Goal: Find contact information: Find contact information

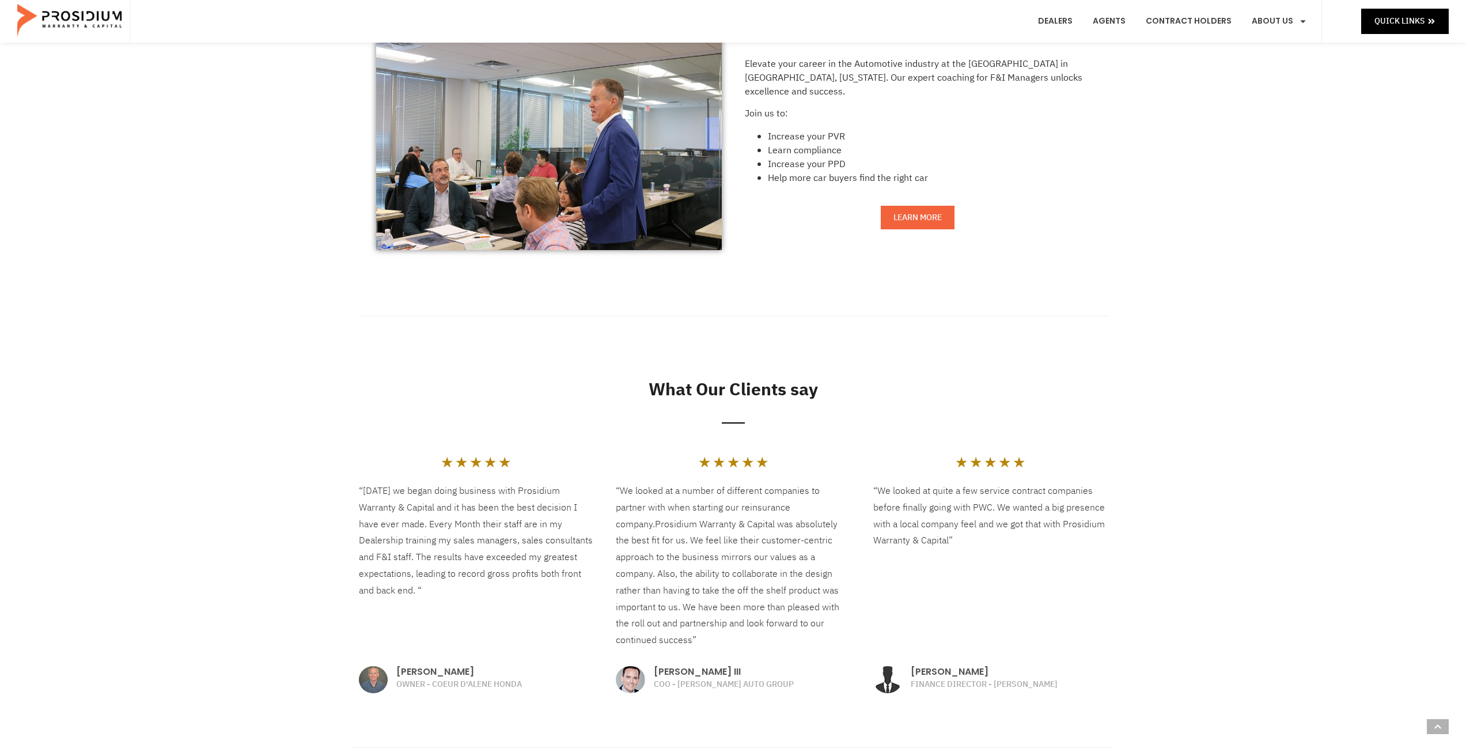
scroll to position [1383, 0]
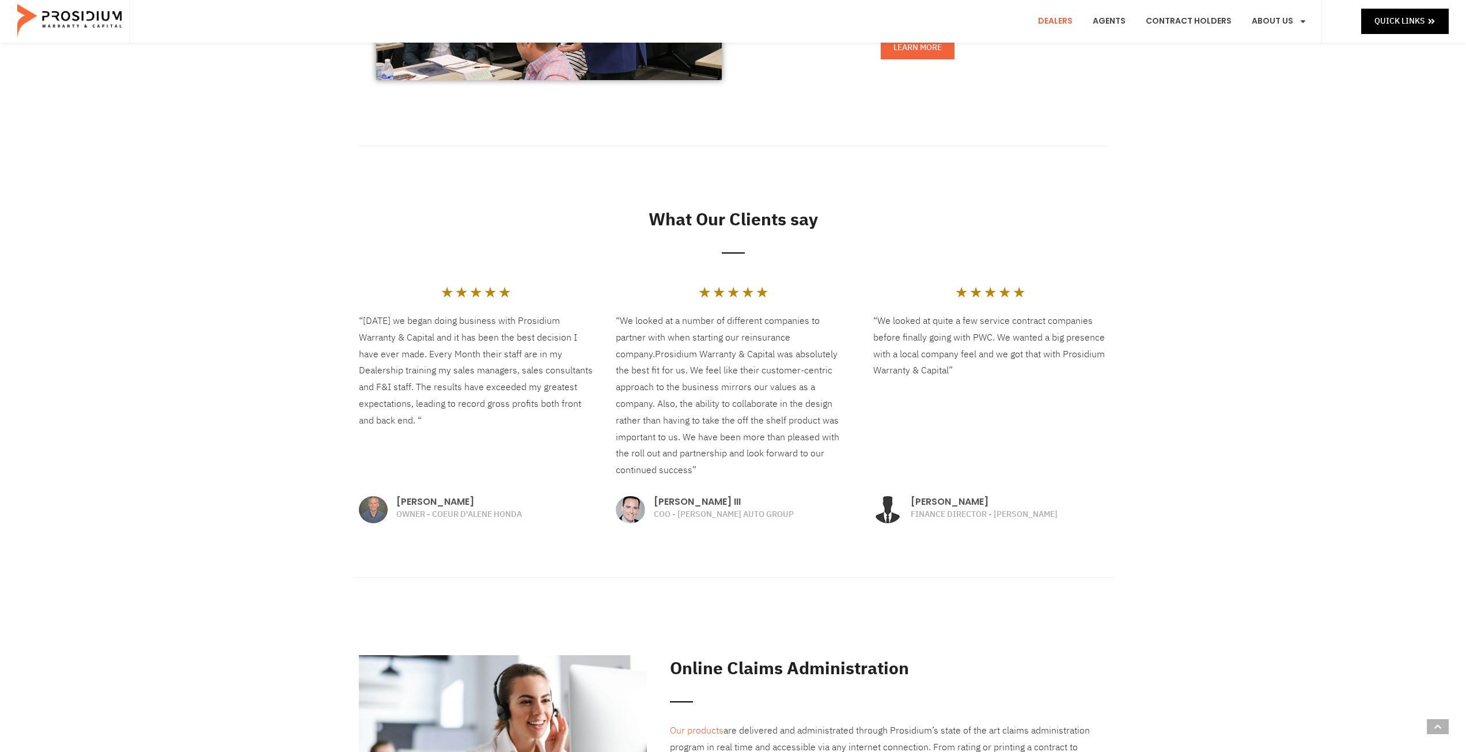
click at [1071, 24] on link "Dealers" at bounding box center [1056, 21] width 52 height 43
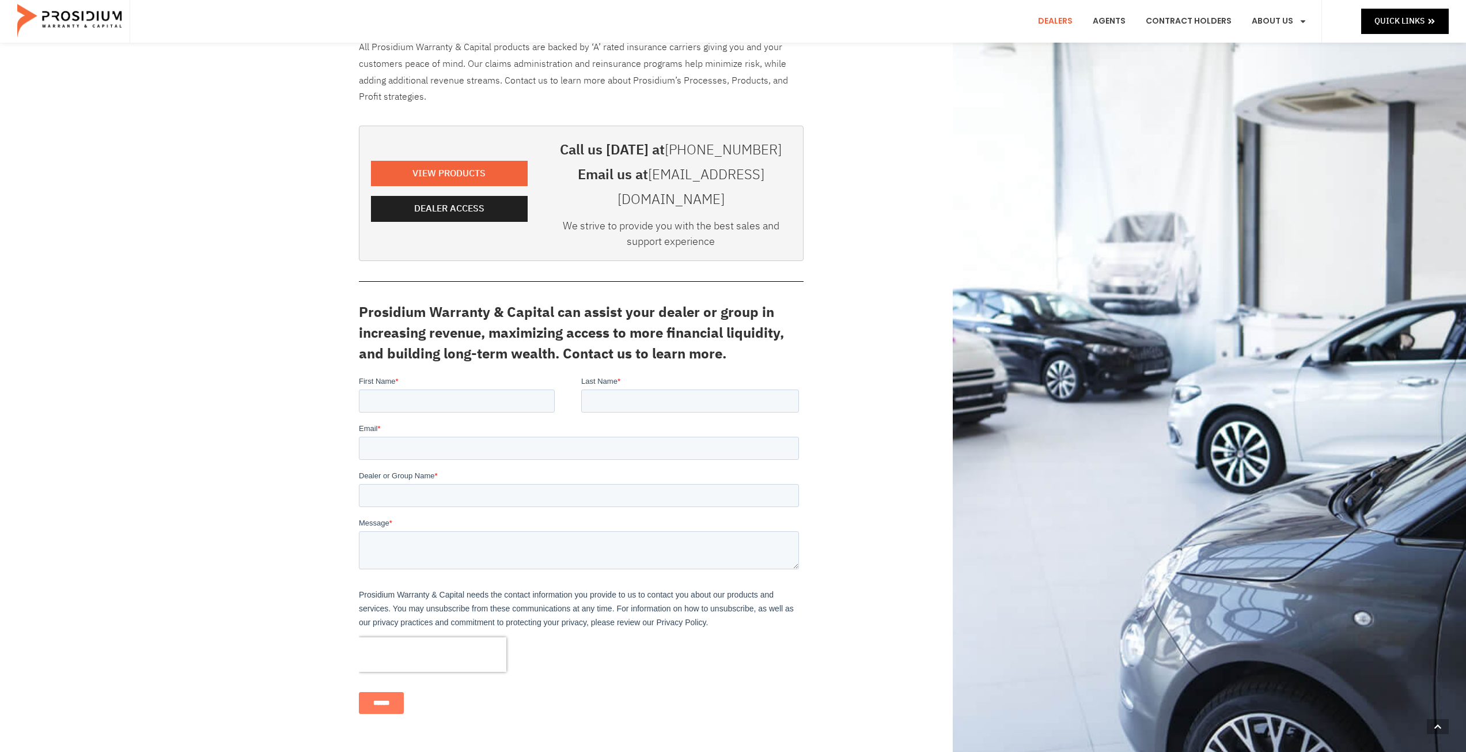
scroll to position [109, 0]
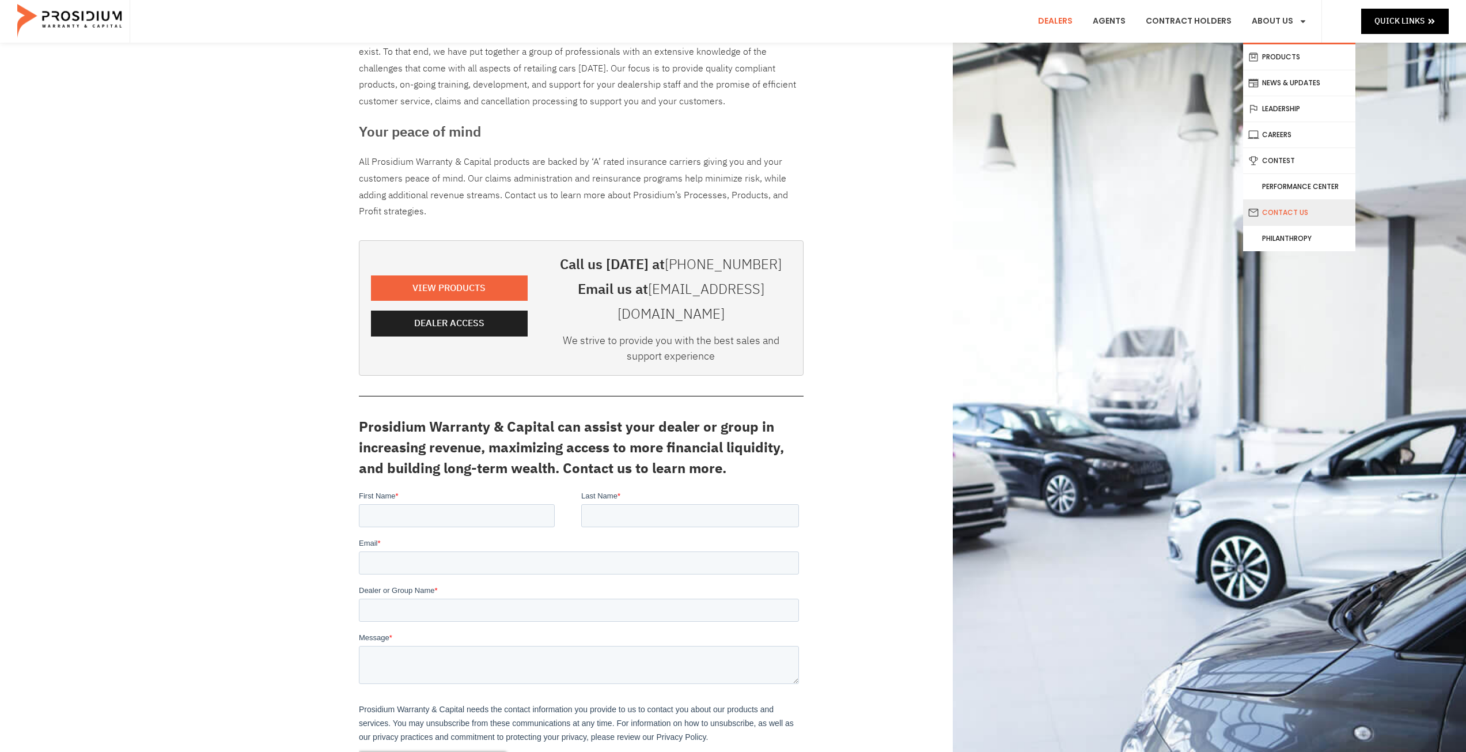
click at [1288, 211] on link "Contact Us" at bounding box center [1299, 212] width 112 height 25
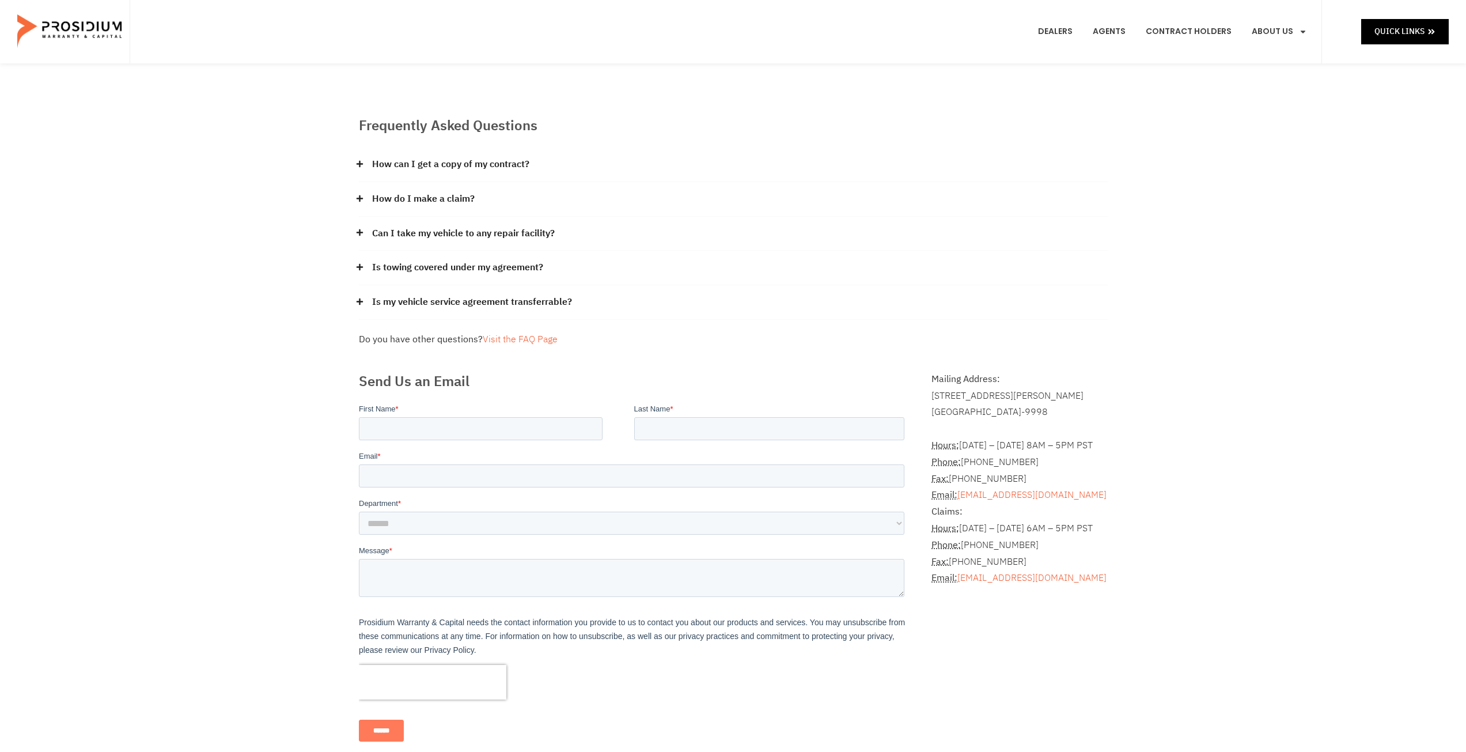
click at [441, 201] on link "How do I make a claim?" at bounding box center [423, 199] width 103 height 17
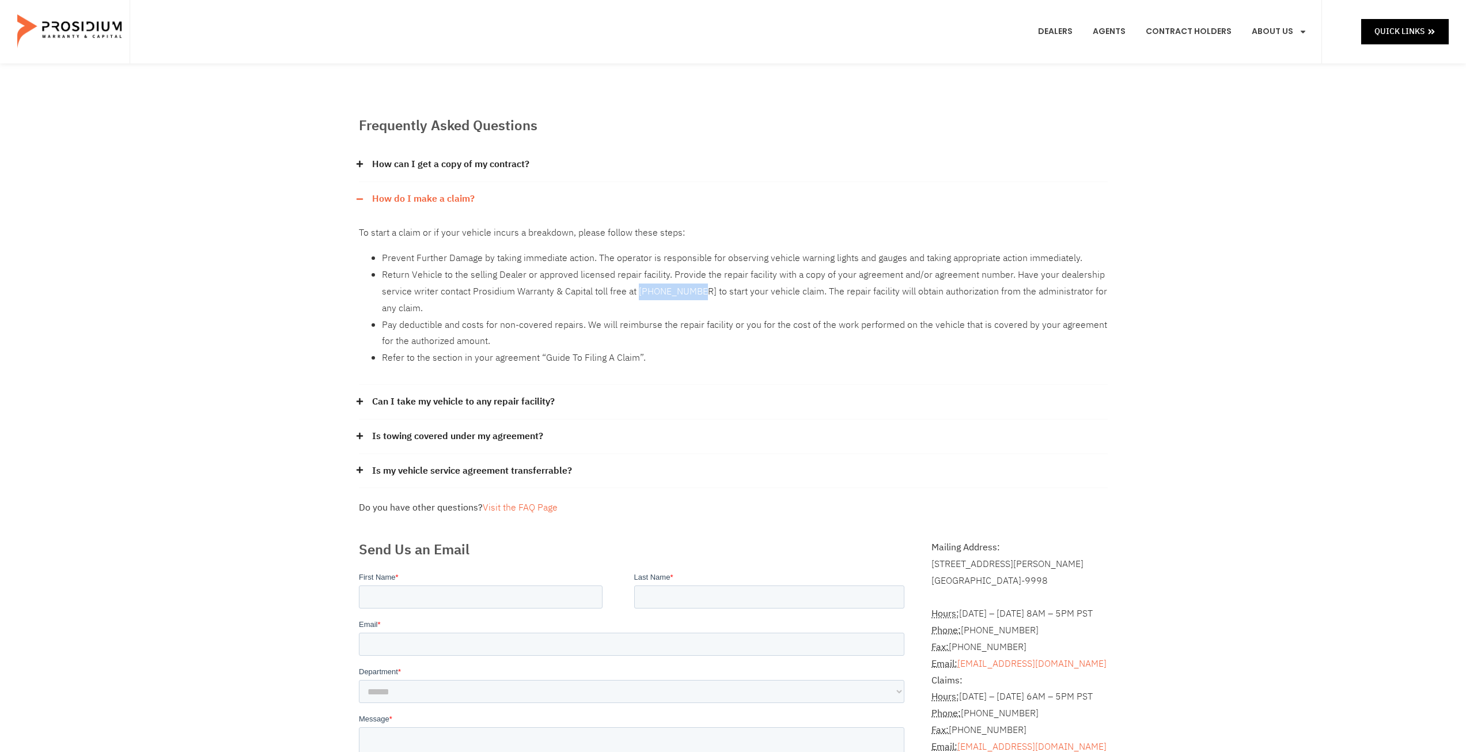
drag, startPoint x: 697, startPoint y: 290, endPoint x: 639, endPoint y: 292, distance: 58.2
click at [639, 292] on li "Return Vehicle to the selling Dealer or approved licensed repair facility. Prov…" at bounding box center [745, 292] width 726 height 50
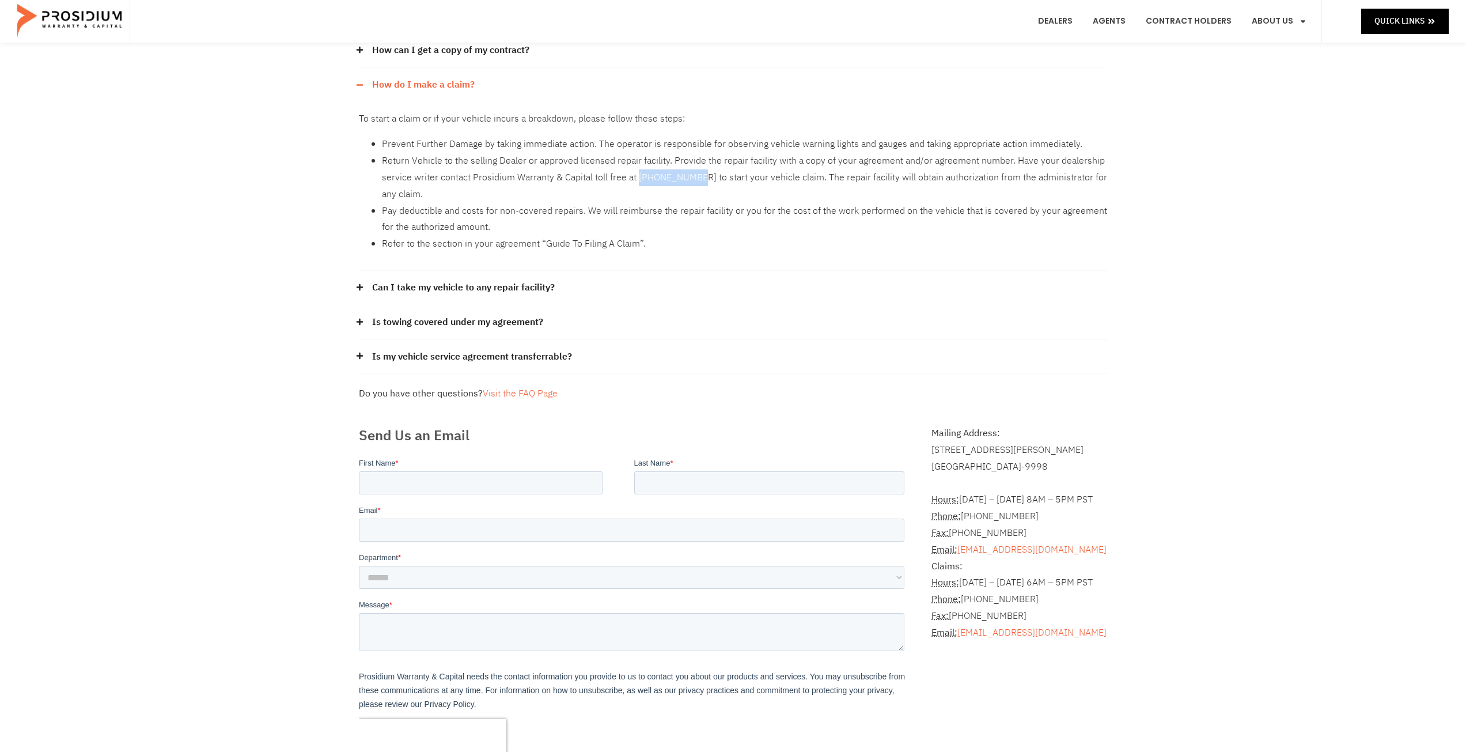
scroll to position [115, 0]
click at [971, 568] on p "Claims: Hours: Monday – Friday 6AM – 5PM PST Phone: (360) 848-7922 Fax: (360) 6…" at bounding box center [1020, 598] width 176 height 83
click at [971, 566] on p "Claims: Hours: Monday – Friday 6AM – 5PM PST Phone: (360) 848-7922 Fax: (360) 6…" at bounding box center [1020, 598] width 176 height 83
drag, startPoint x: 1056, startPoint y: 632, endPoint x: 962, endPoint y: 637, distance: 94.6
click at [962, 637] on p "Claims: Hours: Monday – Friday 6AM – 5PM PST Phone: (360) 848-7922 Fax: (360) 6…" at bounding box center [1020, 598] width 176 height 83
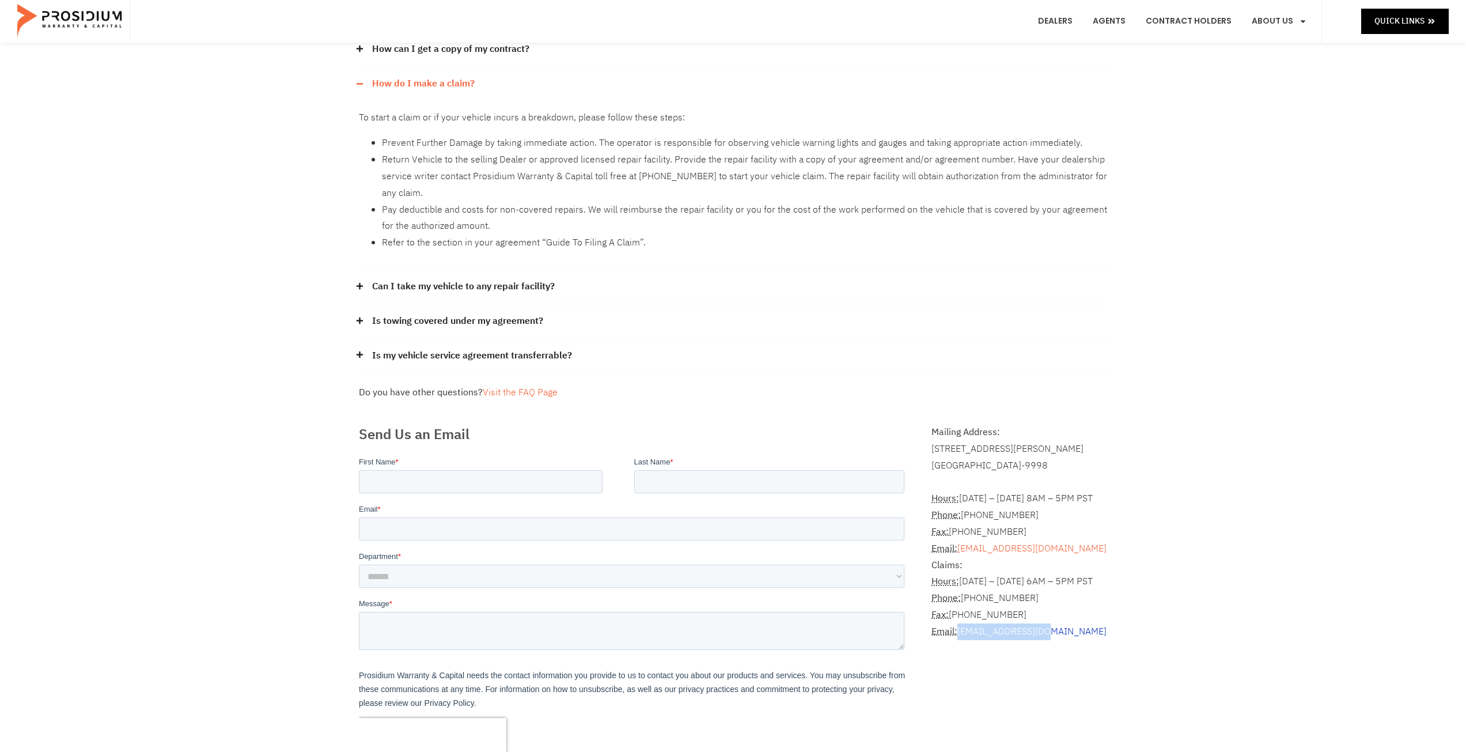
copy link "claims@pwcteam.com"
